Goal: Information Seeking & Learning: Learn about a topic

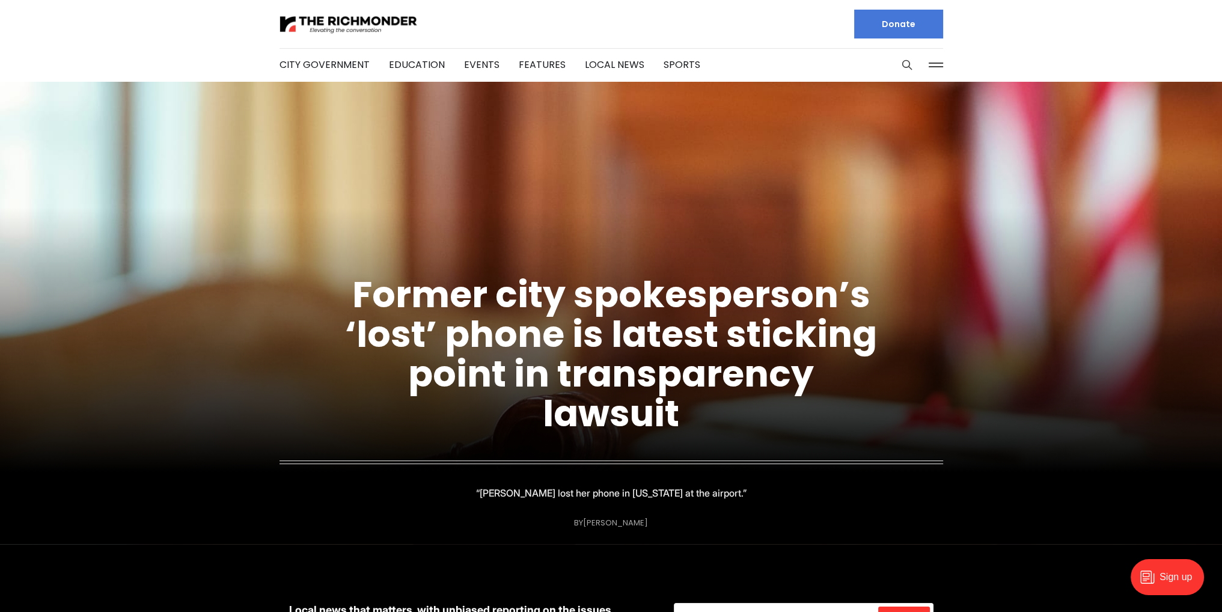
drag, startPoint x: 269, startPoint y: 307, endPoint x: 279, endPoint y: 141, distance: 166.7
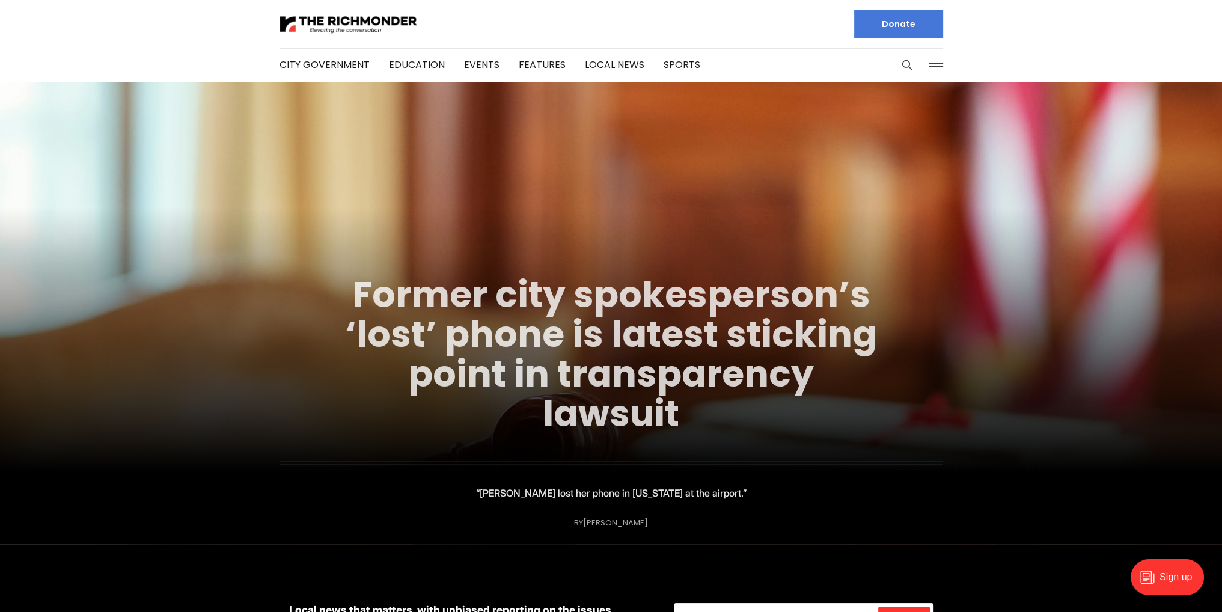
click at [624, 325] on link "Former city spokesperson’s ‘lost’ phone is latest sticking point in transparenc…" at bounding box center [611, 353] width 532 height 169
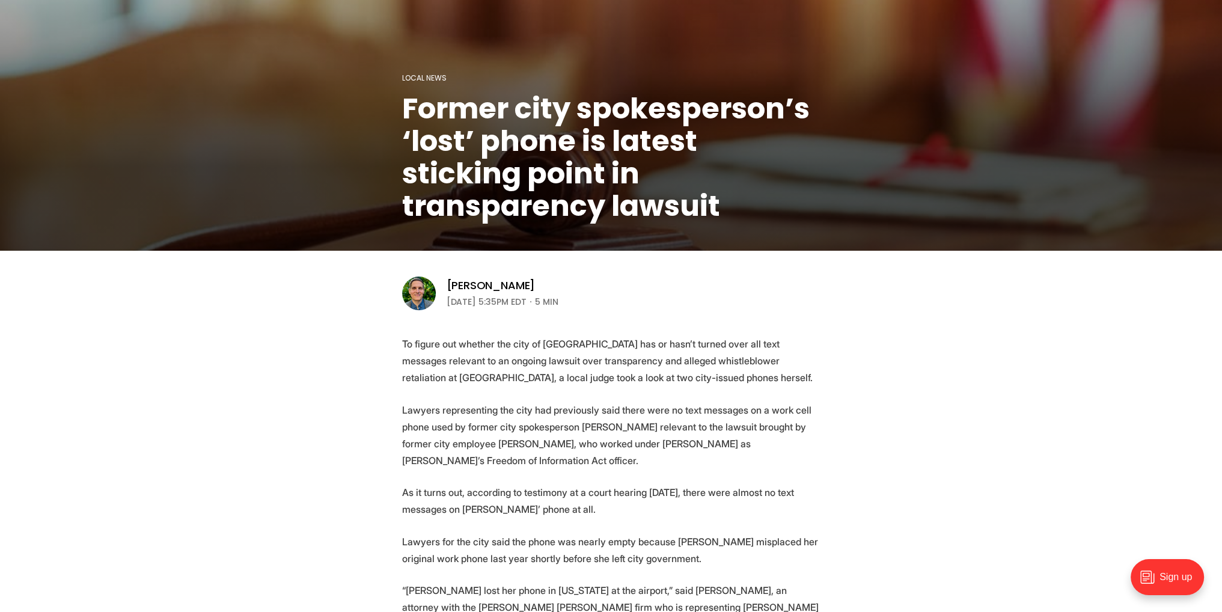
scroll to position [361, 0]
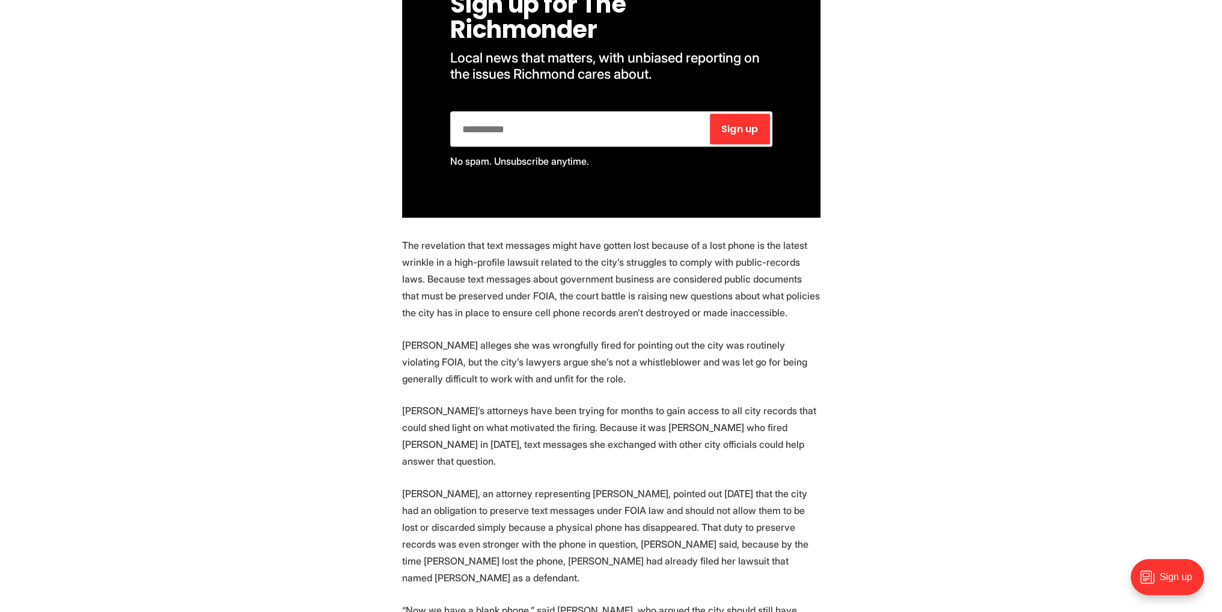
scroll to position [962, 0]
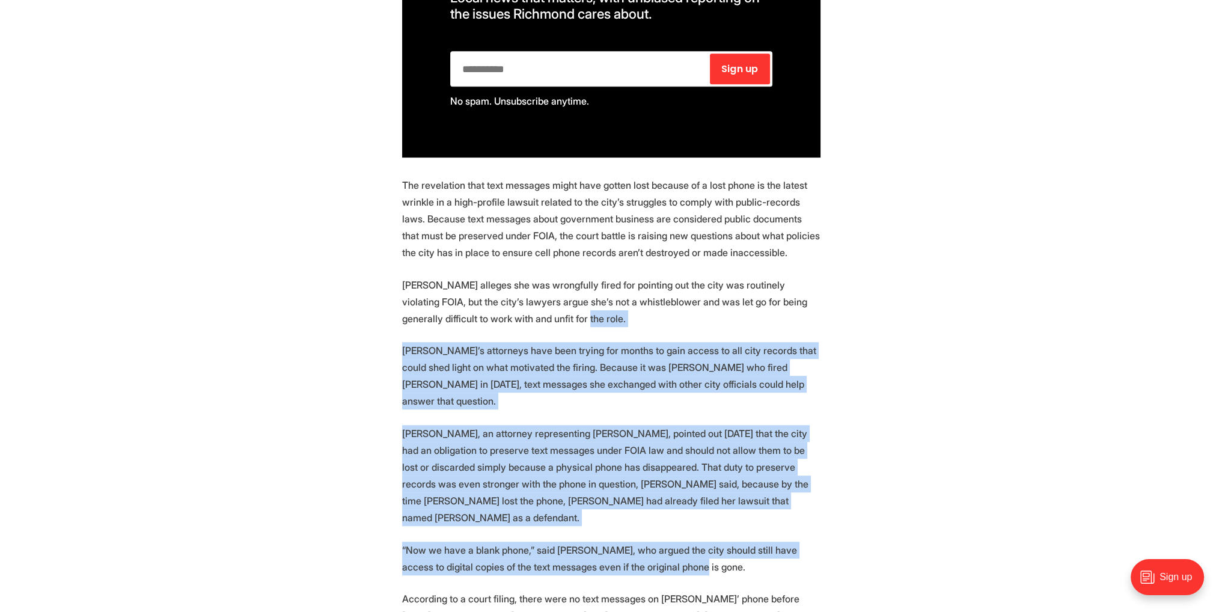
drag, startPoint x: 676, startPoint y: 521, endPoint x: 663, endPoint y: 295, distance: 226.3
click at [663, 295] on p "Clay alleges she was wrongfully fired for pointing out the city was routinely v…" at bounding box center [611, 301] width 418 height 50
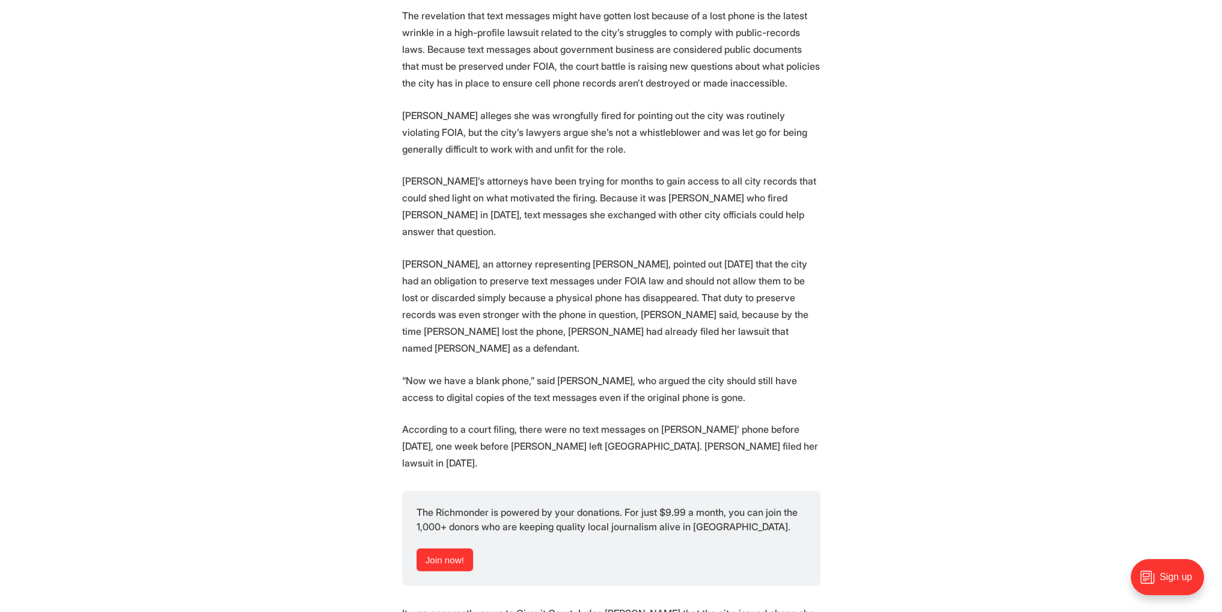
drag, startPoint x: 662, startPoint y: 309, endPoint x: 665, endPoint y: 338, distance: 29.6
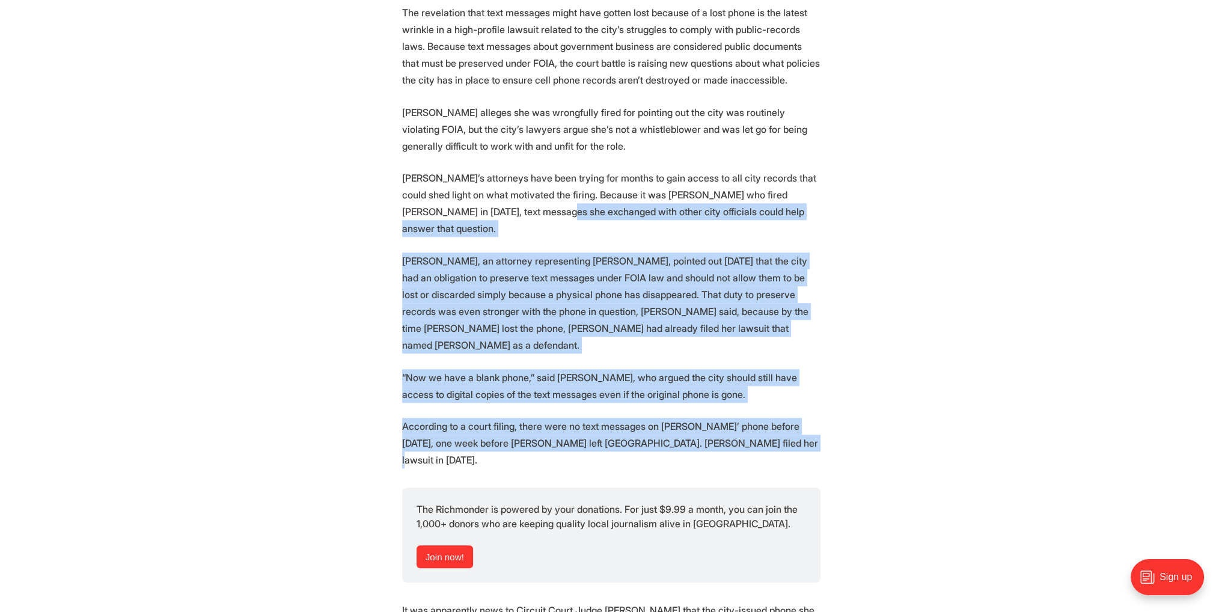
drag, startPoint x: 745, startPoint y: 391, endPoint x: 516, endPoint y: 205, distance: 295.2
click at [516, 205] on section "To figure out whether the city of Richmond has or hasn’t turned over all text m…" at bounding box center [611, 527] width 1222 height 2362
click at [517, 206] on section "To figure out whether the city of Richmond has or hasn’t turned over all text m…" at bounding box center [611, 527] width 1222 height 2362
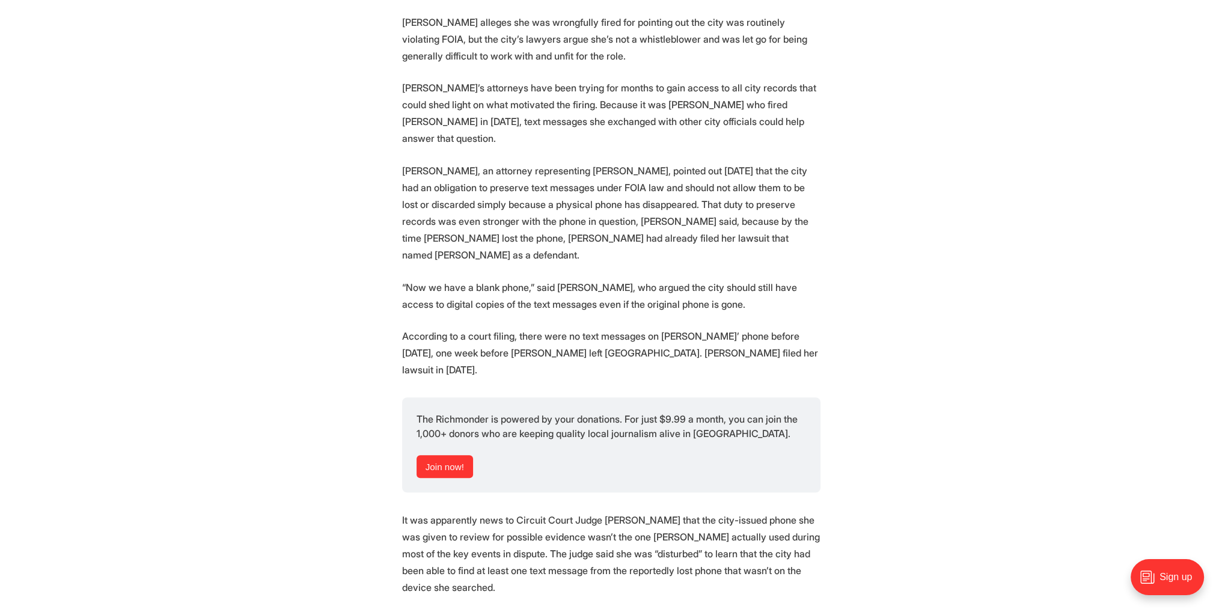
scroll to position [1254, 0]
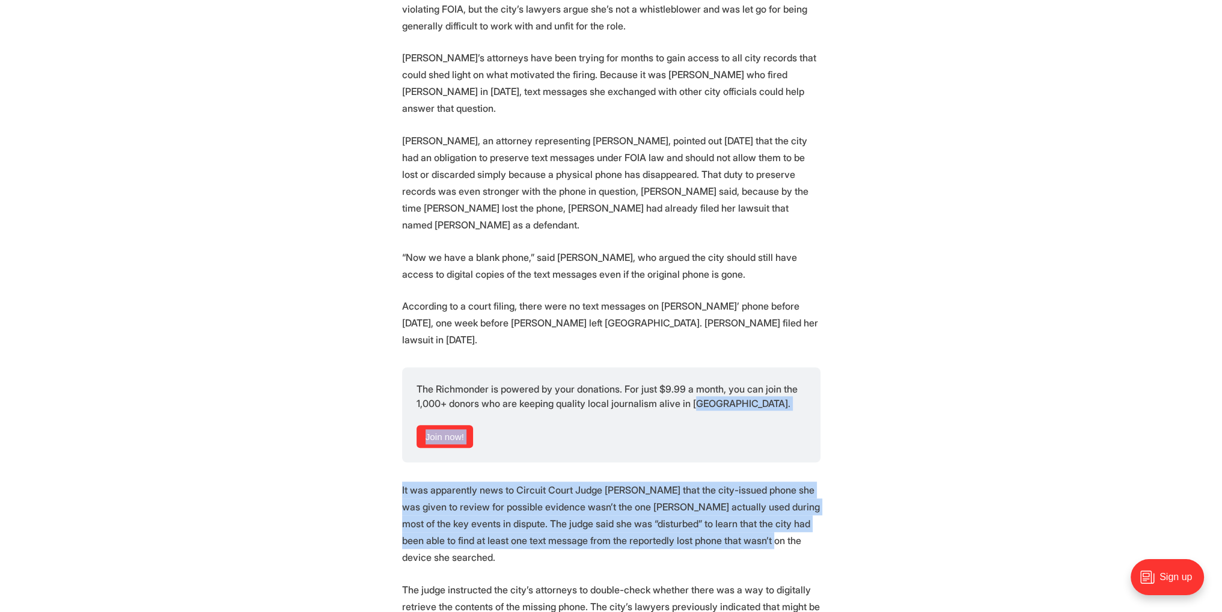
drag, startPoint x: 709, startPoint y: 479, endPoint x: 693, endPoint y: 401, distance: 79.1
click at [693, 401] on section "To figure out whether the city of Richmond has or hasn’t turned over all text m…" at bounding box center [611, 406] width 1222 height 2362
click at [711, 481] on p "It was apparently news to Circuit Court Judge Claire Cardwell that the city-iss…" at bounding box center [611, 523] width 418 height 84
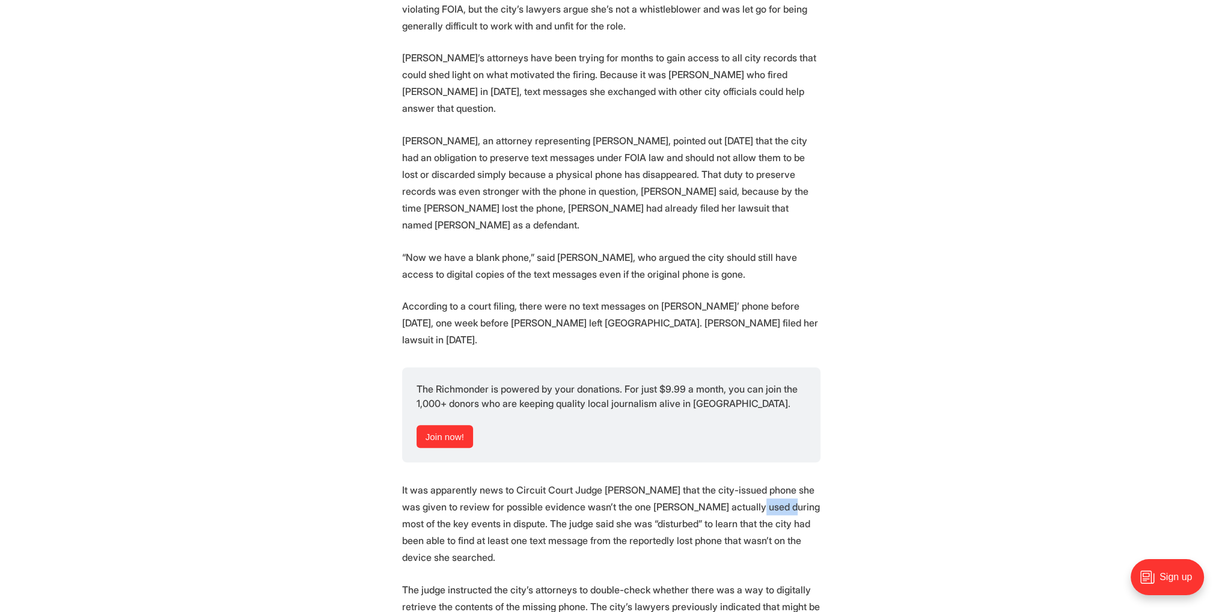
click at [711, 481] on p "It was apparently news to Circuit Court Judge Claire Cardwell that the city-iss…" at bounding box center [611, 523] width 418 height 84
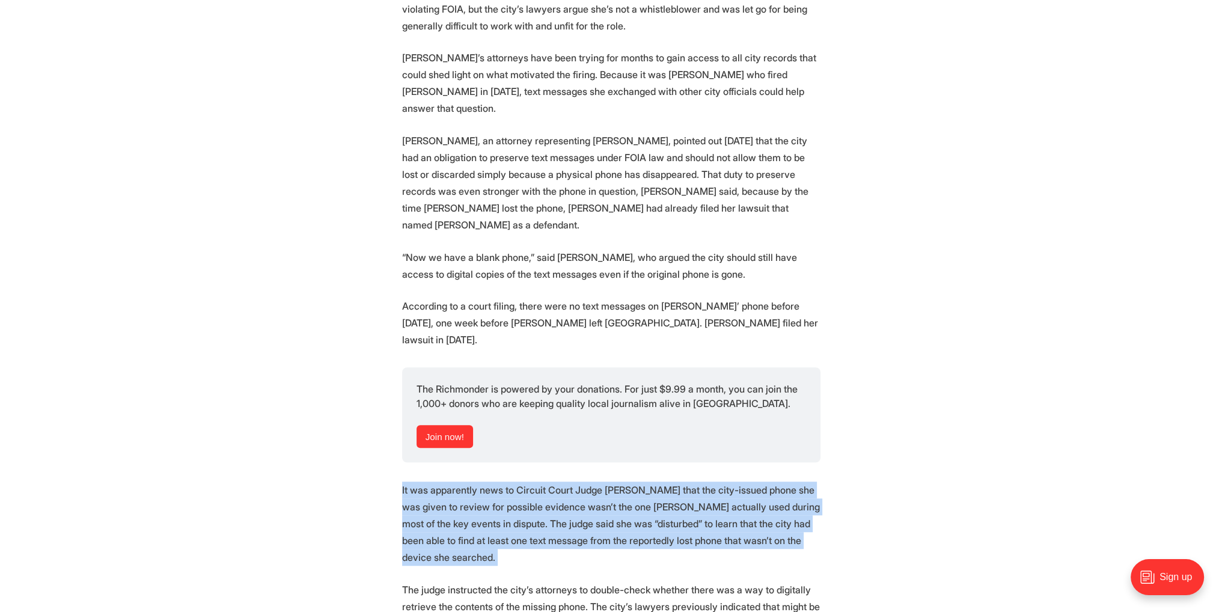
click at [711, 481] on p "It was apparently news to Circuit Court Judge Claire Cardwell that the city-iss…" at bounding box center [611, 523] width 418 height 84
click at [726, 481] on p "It was apparently news to Circuit Court Judge Claire Cardwell that the city-iss…" at bounding box center [611, 523] width 418 height 84
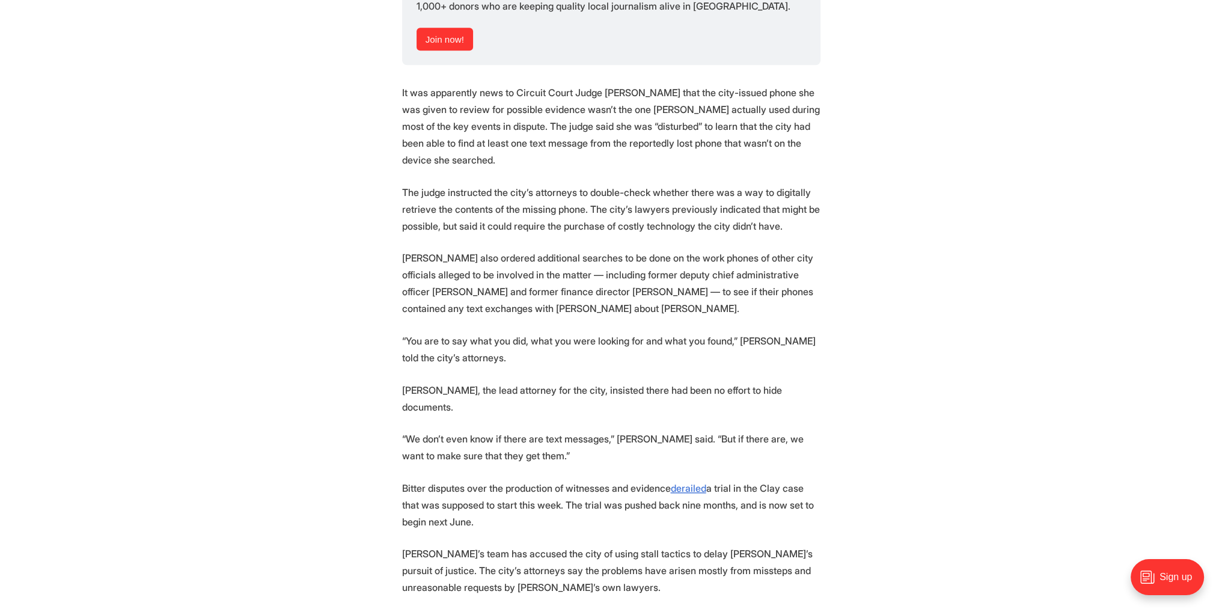
drag, startPoint x: 678, startPoint y: 428, endPoint x: 677, endPoint y: 460, distance: 31.3
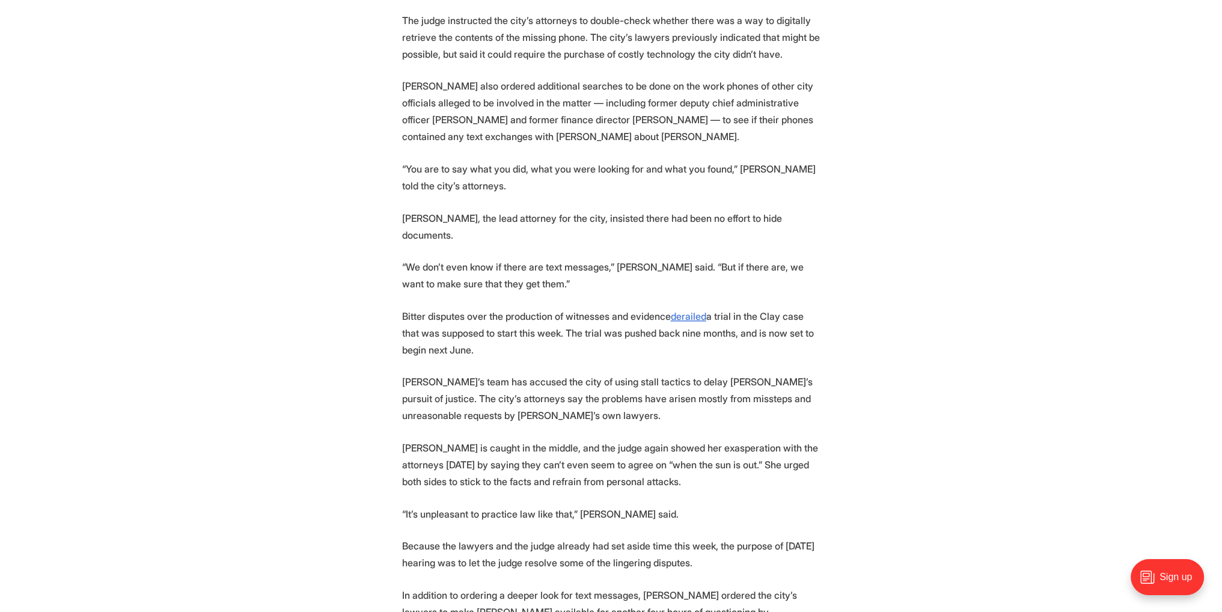
scroll to position [1836, 0]
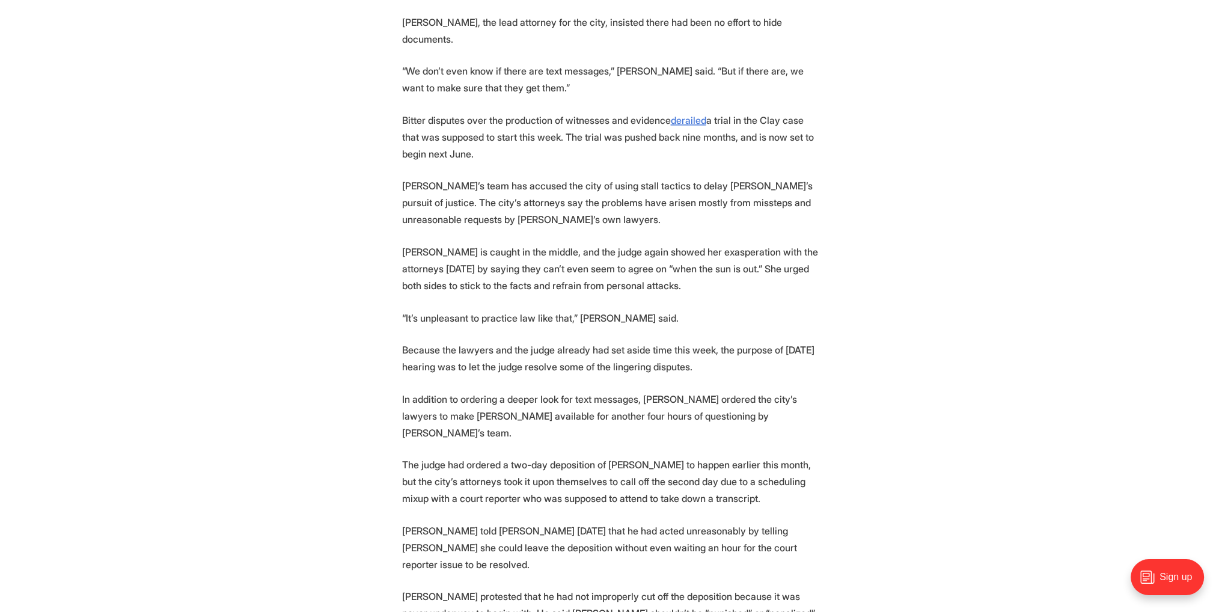
drag, startPoint x: 710, startPoint y: 392, endPoint x: 712, endPoint y: 437, distance: 45.1
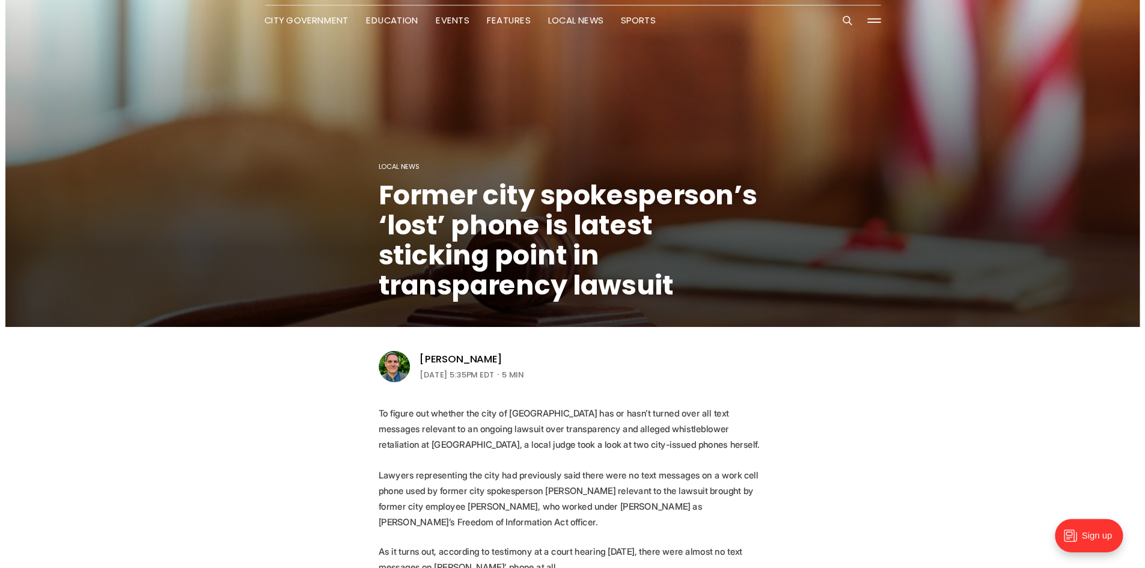
scroll to position [0, 0]
